Goal: Find specific page/section: Find specific page/section

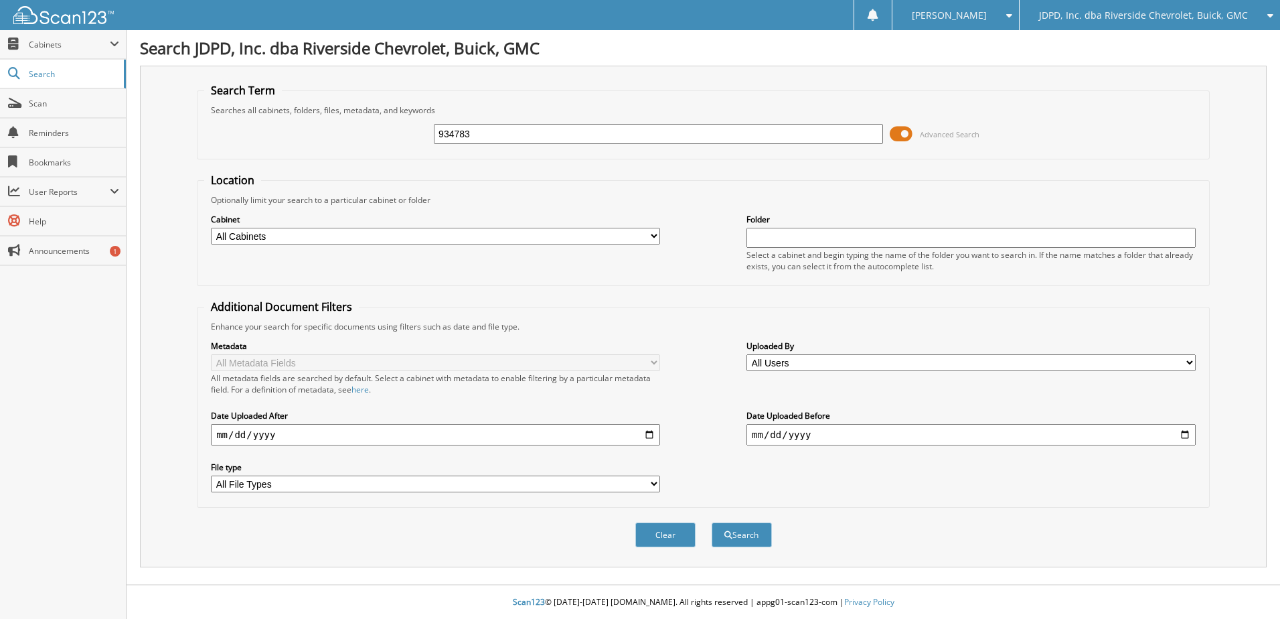
type input "934783"
click at [712, 522] on button "Search" at bounding box center [742, 534] width 60 height 25
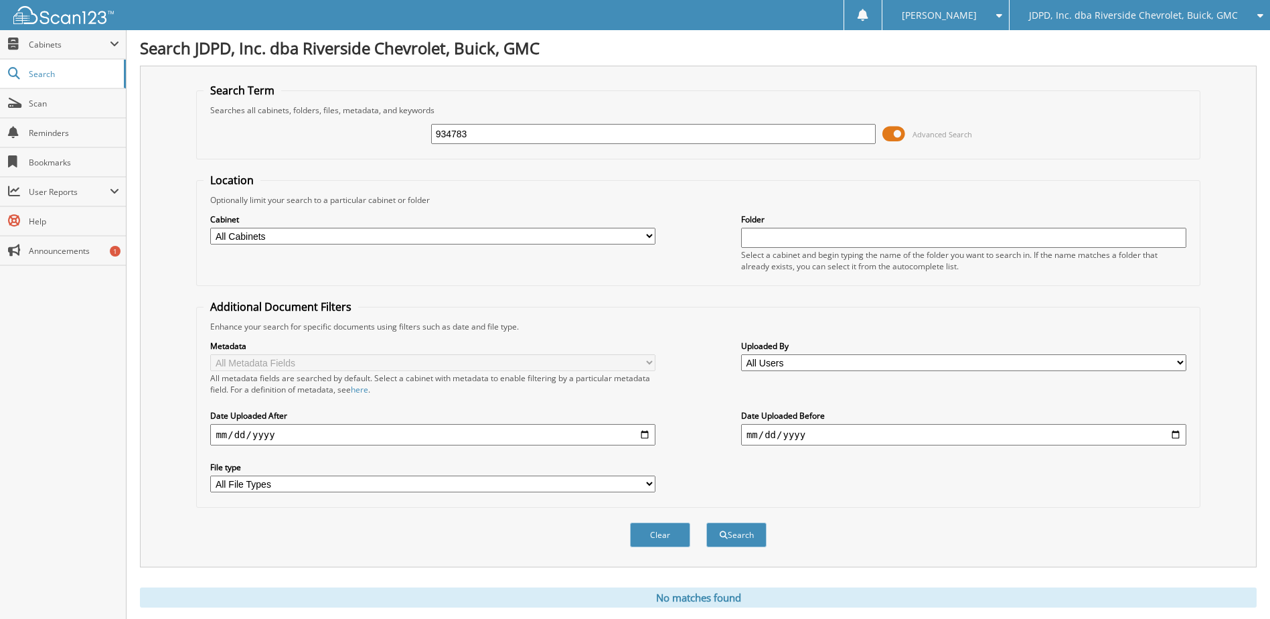
scroll to position [36, 0]
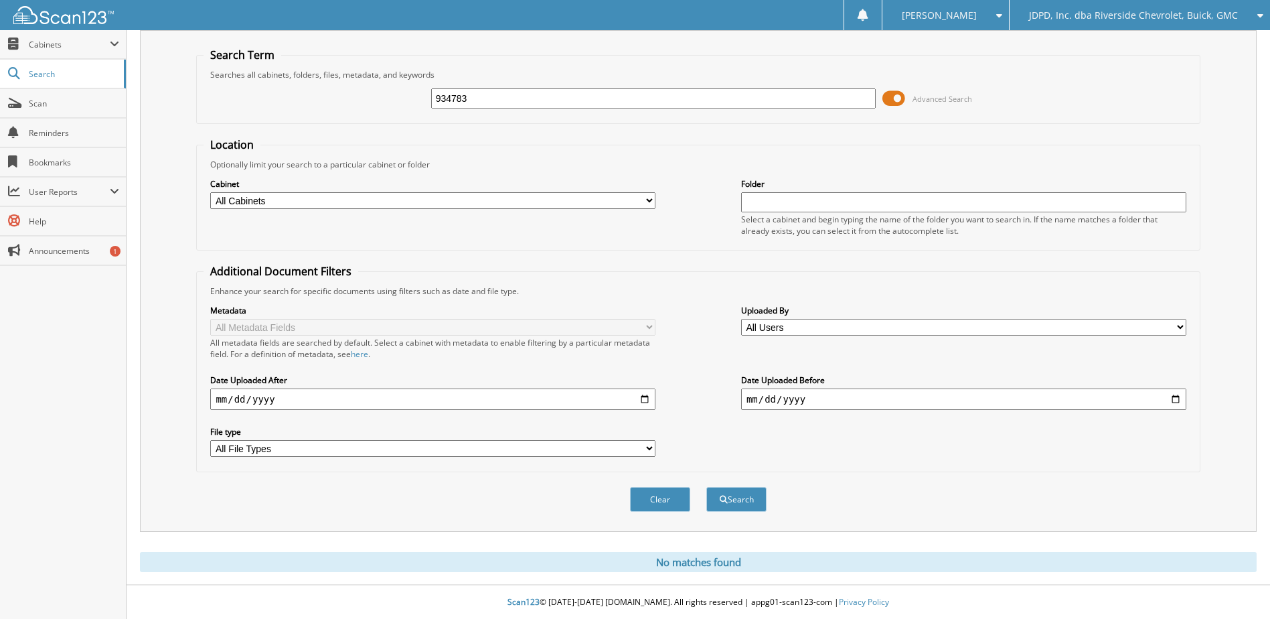
drag, startPoint x: 506, startPoint y: 98, endPoint x: 250, endPoint y: 96, distance: 256.5
click at [250, 96] on div "934783 Advanced Search" at bounding box center [698, 98] width 989 height 36
type input "54854"
click at [706, 487] on button "Search" at bounding box center [736, 499] width 60 height 25
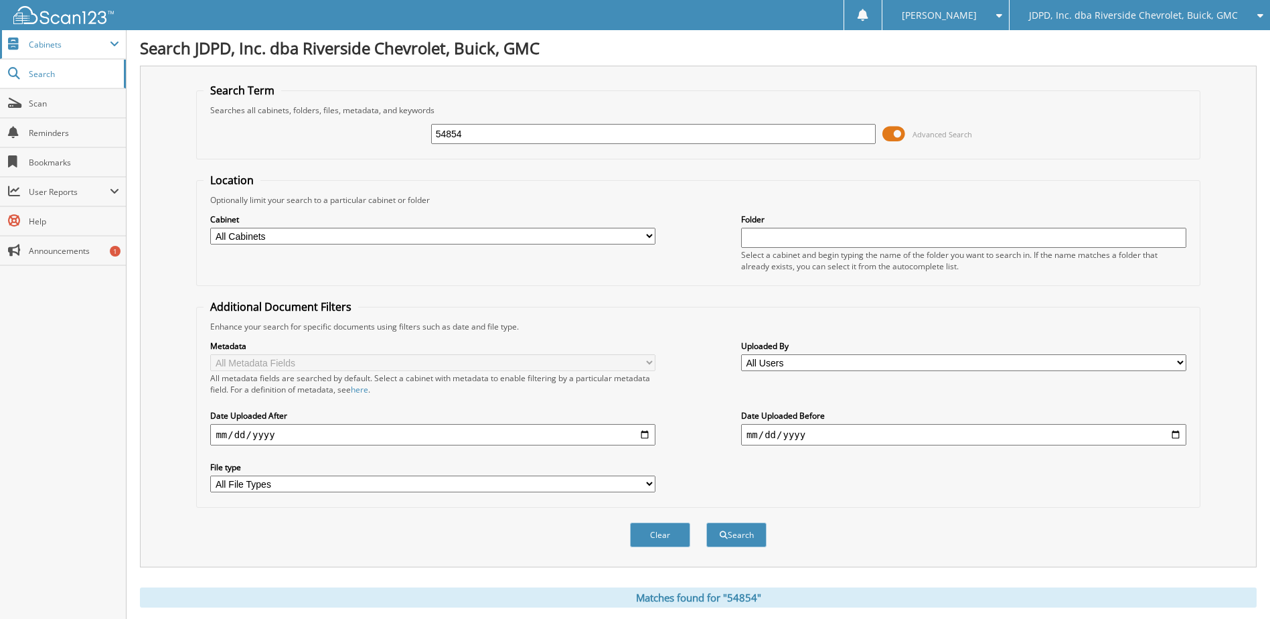
click at [62, 49] on span "Cabinets" at bounding box center [69, 44] width 81 height 11
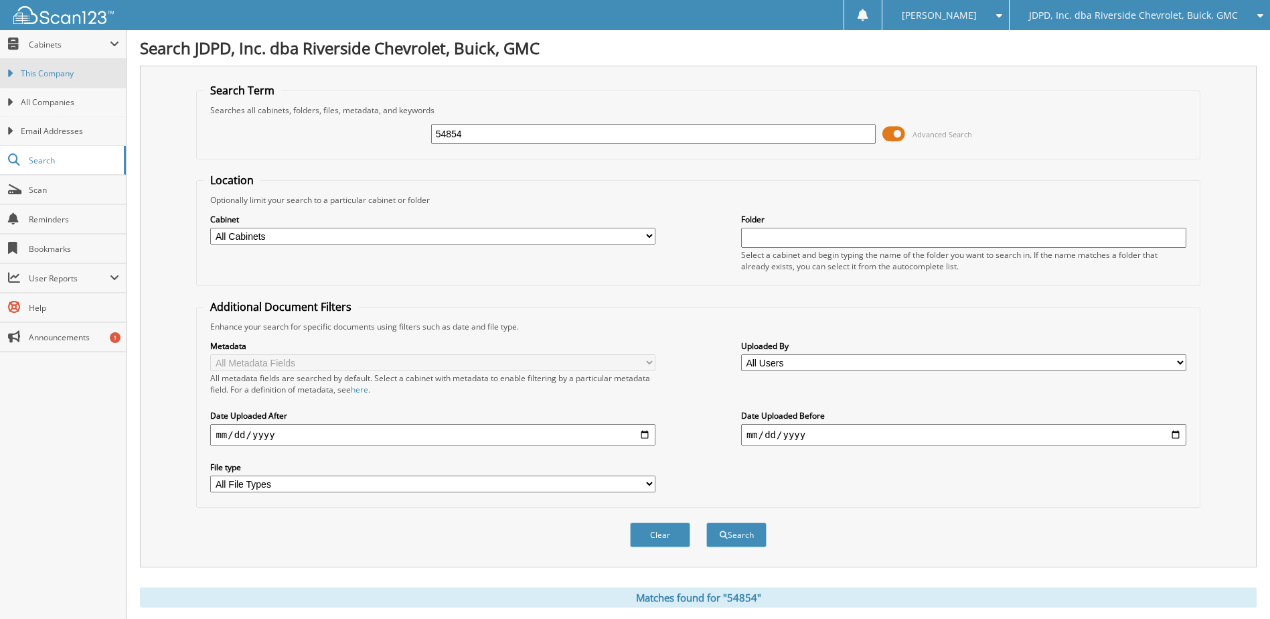
click at [61, 78] on span "This Company" at bounding box center [70, 74] width 98 height 12
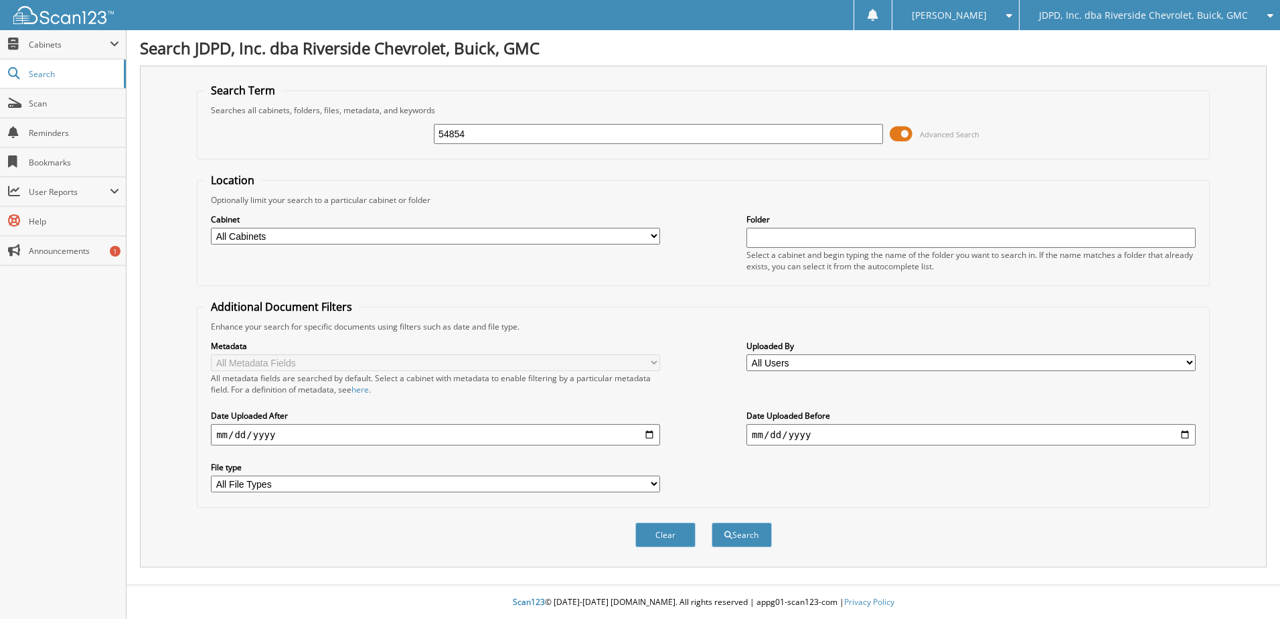
type input "54854"
click at [712, 522] on button "Search" at bounding box center [742, 534] width 60 height 25
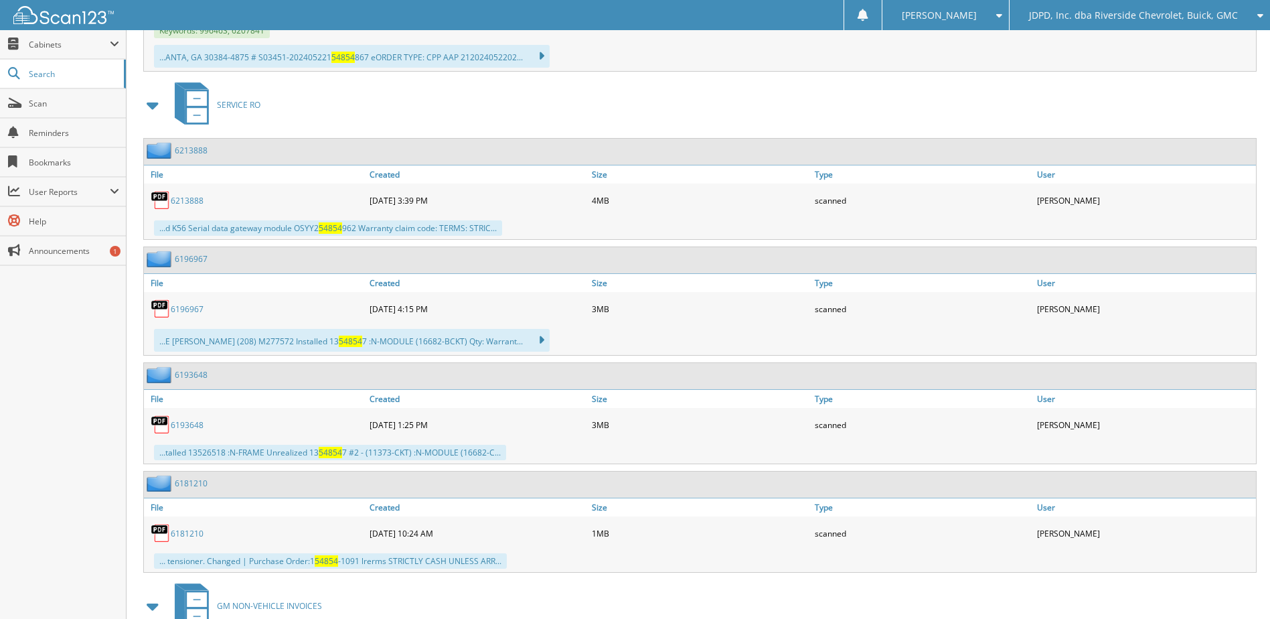
scroll to position [536, 0]
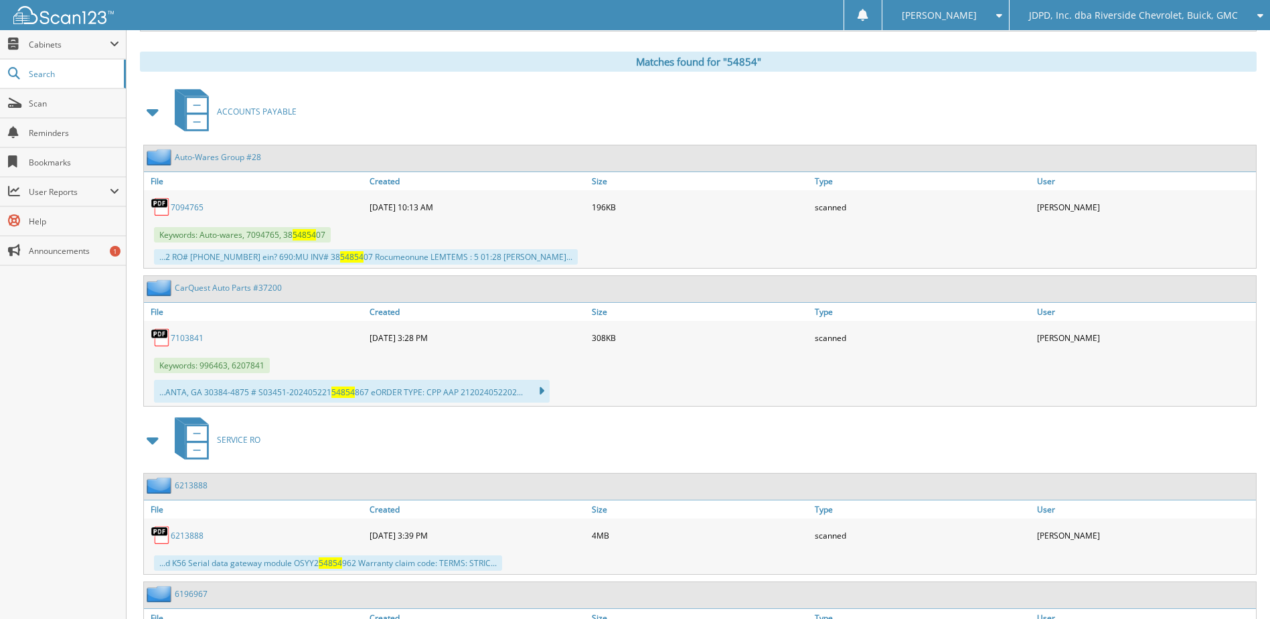
click at [262, 109] on span "ACCOUNTS PAYABLE" at bounding box center [257, 111] width 80 height 11
